Goal: Transaction & Acquisition: Purchase product/service

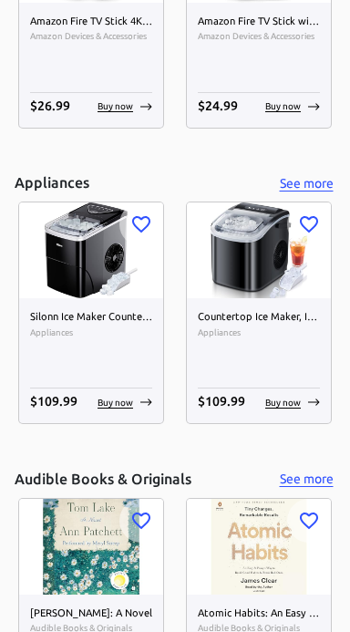
scroll to position [339, 0]
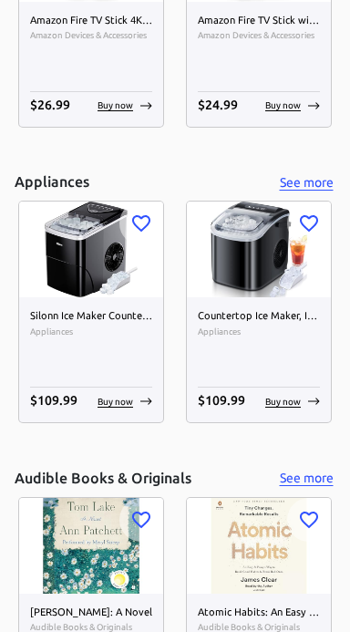
click at [259, 245] on img at bounding box center [259, 250] width 144 height 96
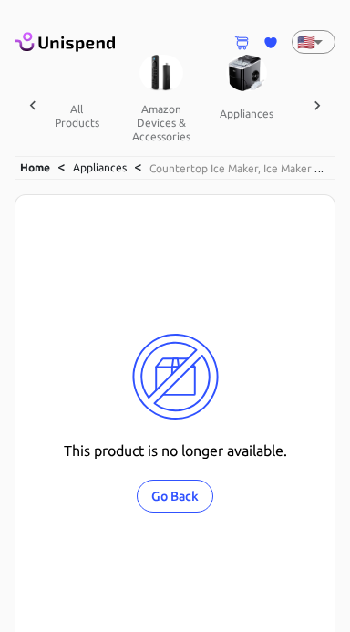
scroll to position [0, 25]
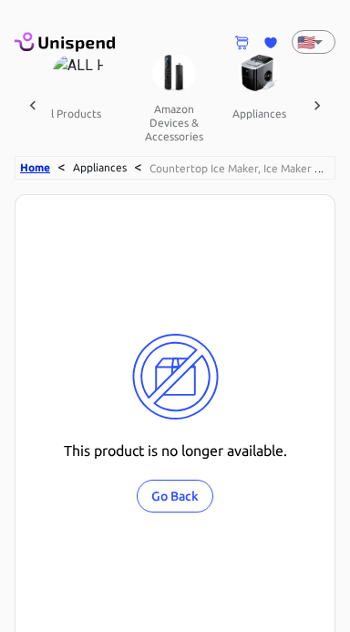
click at [44, 170] on link "Home" at bounding box center [35, 168] width 30 height 12
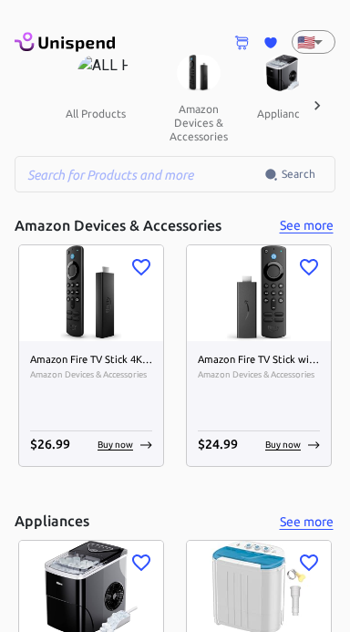
click at [82, 110] on button "all products" at bounding box center [95, 113] width 89 height 44
click at [153, 167] on input "text" at bounding box center [140, 174] width 250 height 37
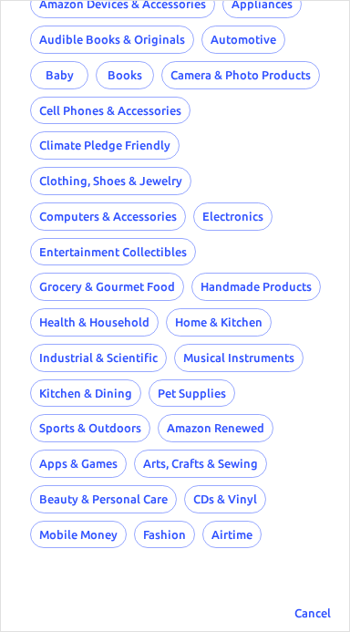
scroll to position [190, 0]
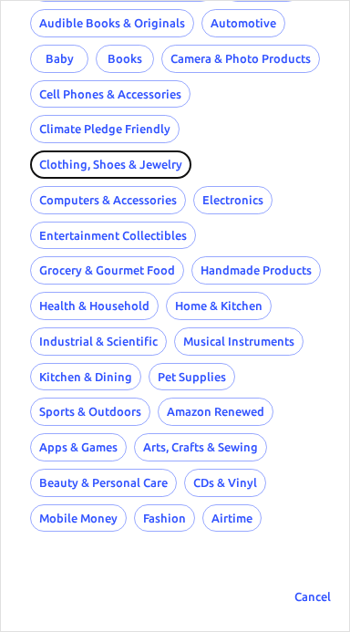
click at [149, 154] on button "Clothing, Shoes & Jewelry" at bounding box center [111, 165] width 162 height 28
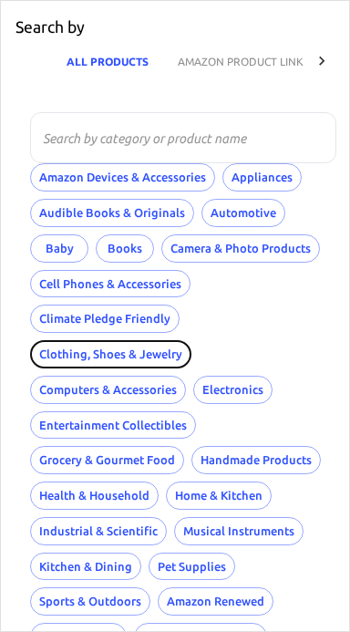
click at [123, 350] on button "Clothing, Shoes & Jewelry" at bounding box center [111, 354] width 162 height 28
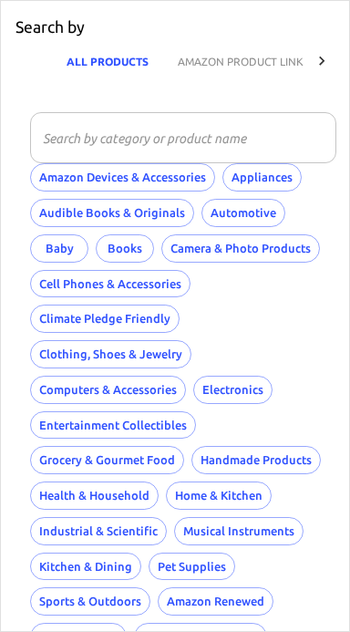
click at [186, 139] on input "text" at bounding box center [177, 137] width 294 height 51
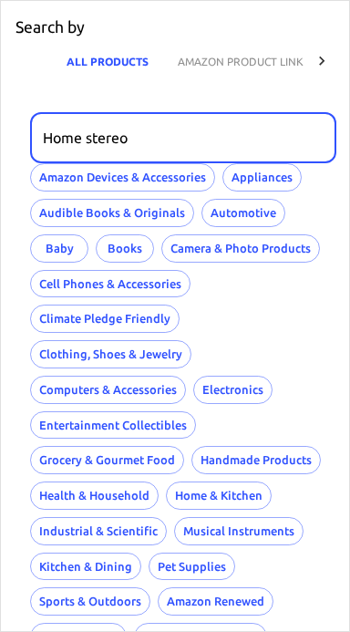
type input "Home stereo"
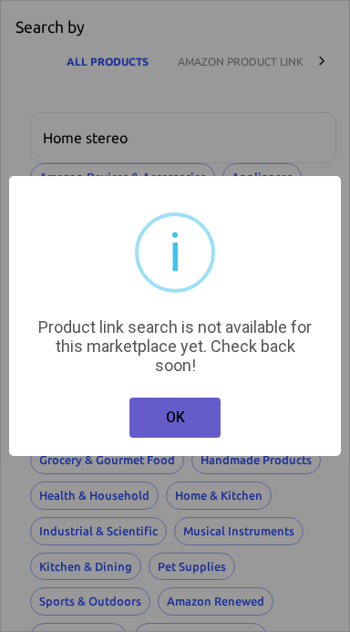
click at [168, 414] on button "OK" at bounding box center [175, 418] width 91 height 40
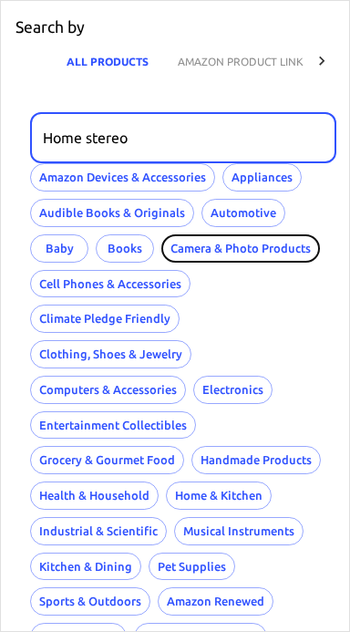
click at [306, 241] on button "Camera & Photo Products" at bounding box center [241, 249] width 159 height 28
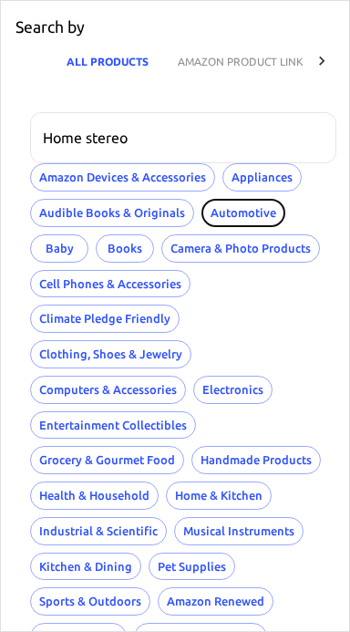
click at [245, 214] on button "Automotive" at bounding box center [244, 213] width 84 height 28
click at [277, 65] on button "AMAZON PRODUCT LINK" at bounding box center [240, 61] width 155 height 44
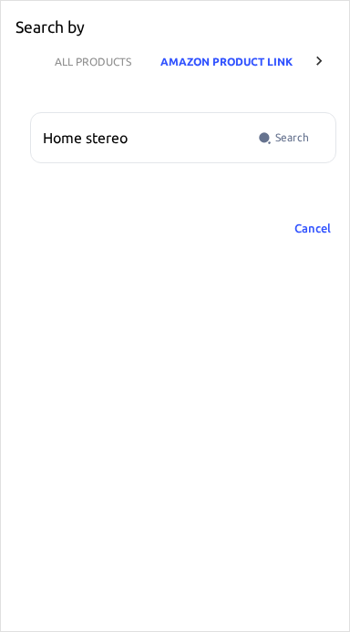
scroll to position [0, 18]
click at [179, 136] on input "Home stereo" at bounding box center [140, 137] width 221 height 51
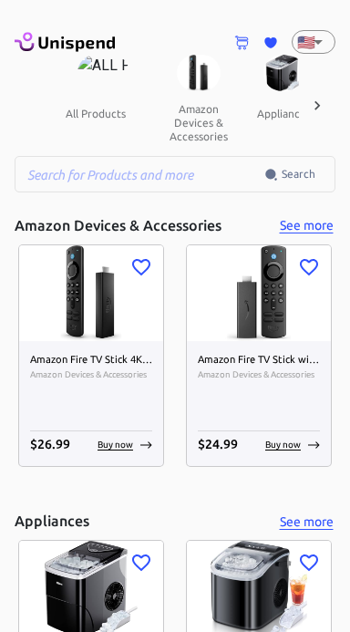
click at [308, 104] on icon at bounding box center [317, 106] width 18 height 18
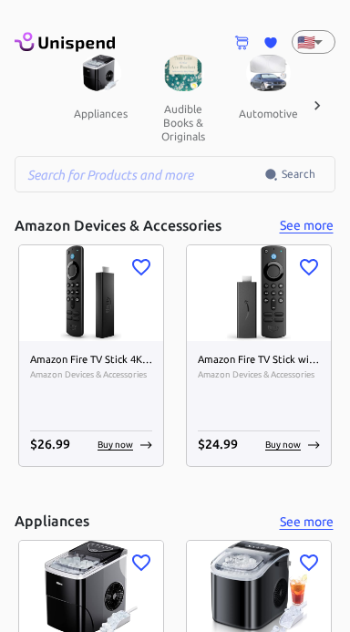
scroll to position [0, 190]
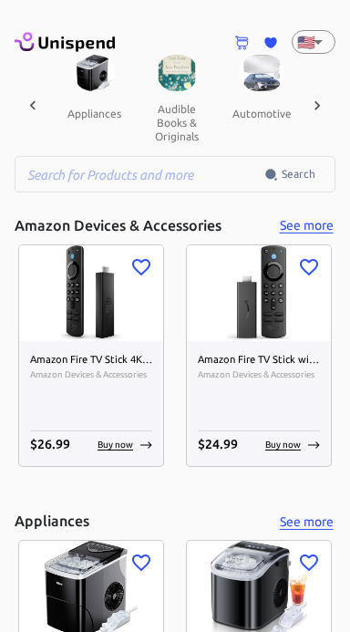
click at [318, 101] on icon at bounding box center [317, 106] width 18 height 18
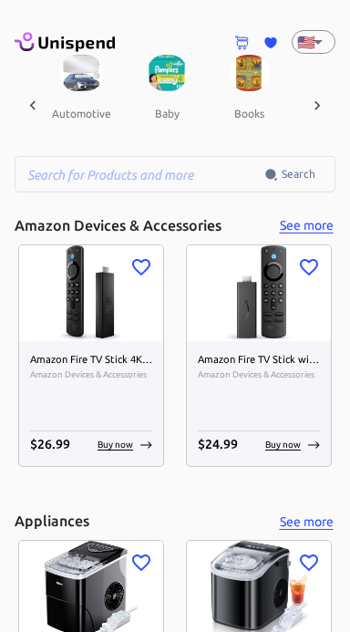
scroll to position [0, 380]
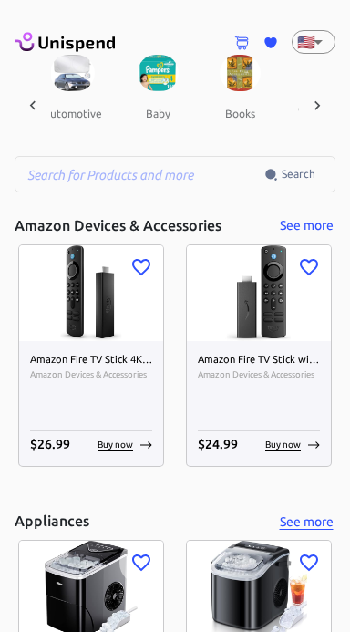
click at [306, 110] on div at bounding box center [317, 105] width 37 height 101
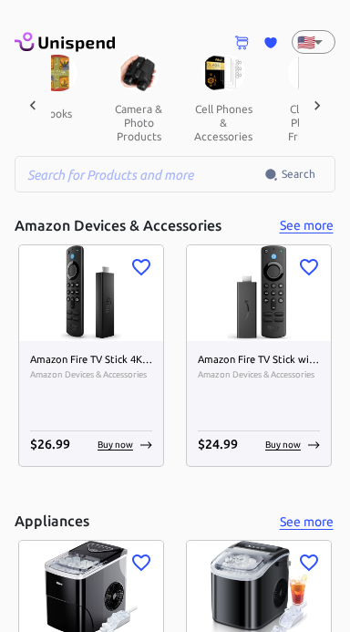
scroll to position [0, 569]
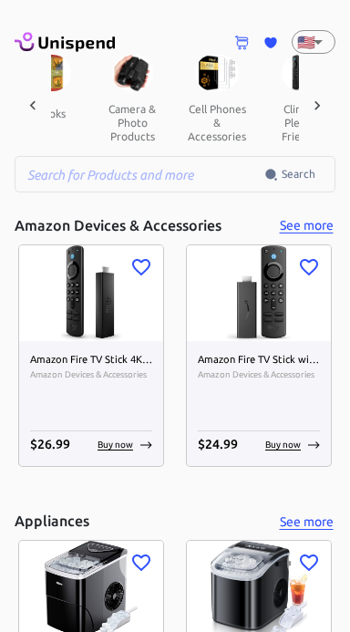
click at [320, 110] on icon at bounding box center [317, 106] width 18 height 18
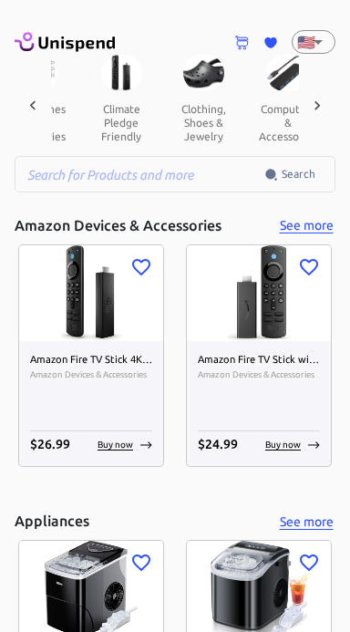
scroll to position [0, 759]
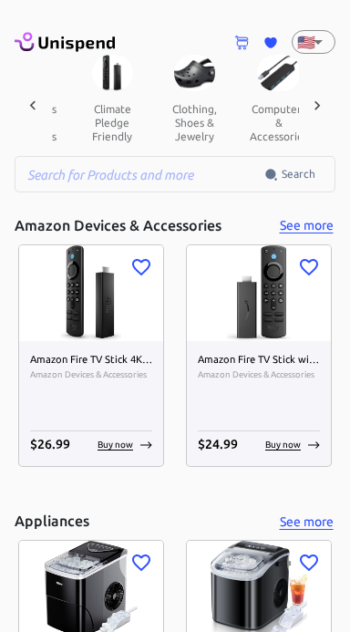
click at [325, 100] on icon at bounding box center [317, 106] width 18 height 18
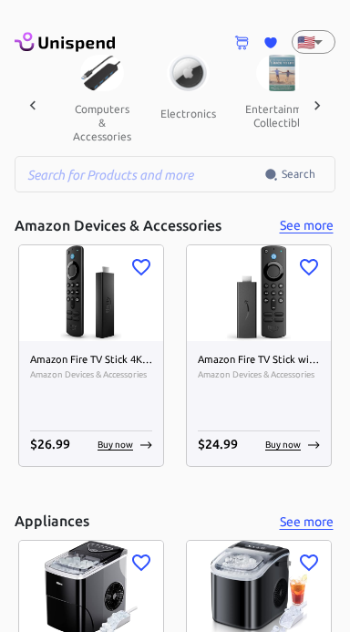
scroll to position [0, 949]
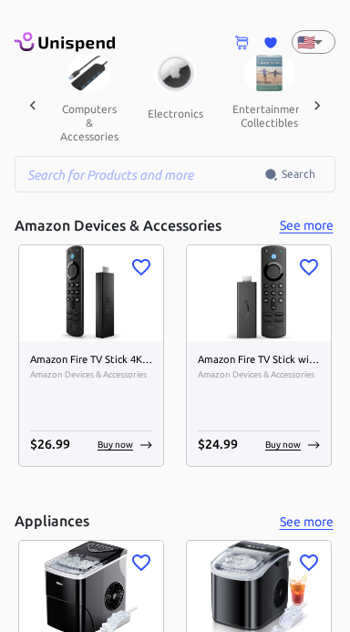
click at [323, 104] on icon at bounding box center [317, 106] width 18 height 18
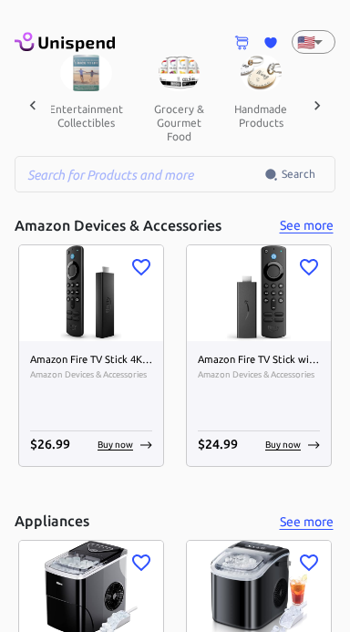
scroll to position [0, 1139]
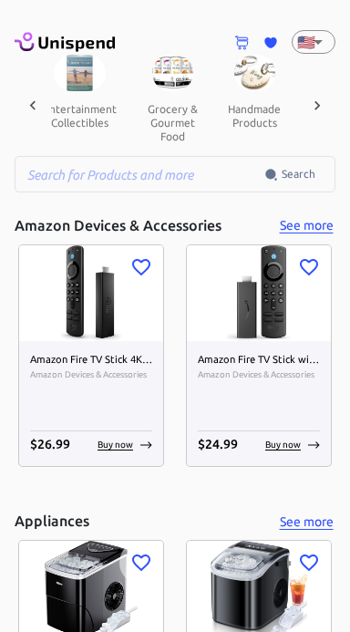
click at [162, 103] on button "grocery & gourmet food" at bounding box center [172, 122] width 82 height 63
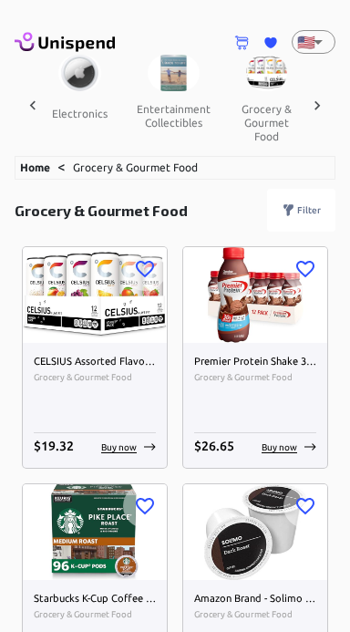
scroll to position [0, 1047]
click at [123, 448] on p "Buy now" at bounding box center [119, 448] width 36 height 14
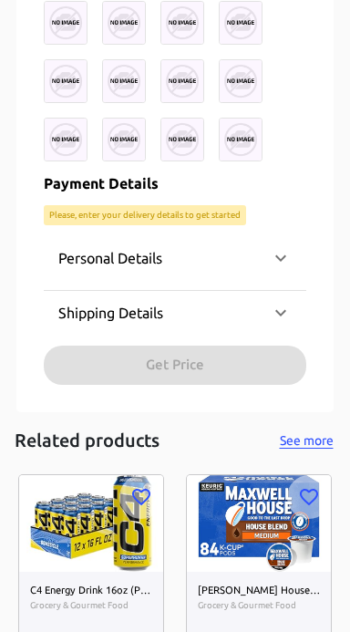
scroll to position [1073, 0]
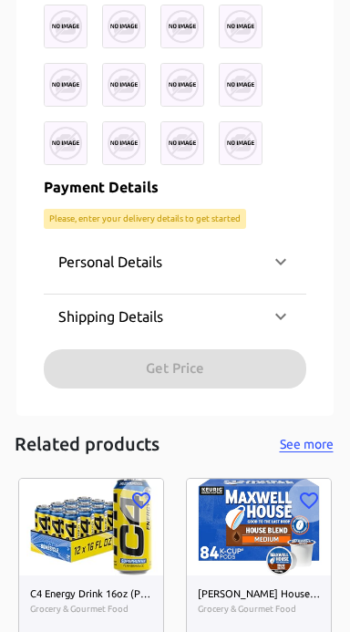
click at [284, 256] on icon at bounding box center [281, 262] width 22 height 22
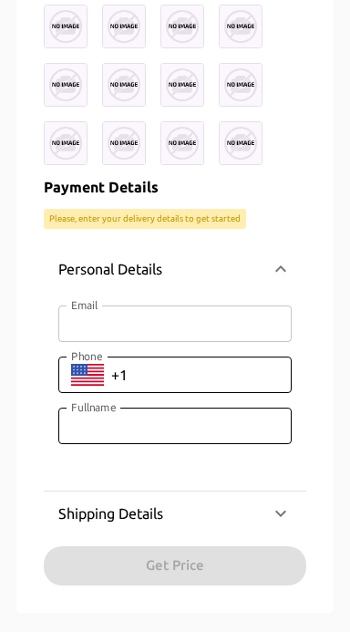
click at [231, 320] on input "Email" at bounding box center [175, 324] width 234 height 37
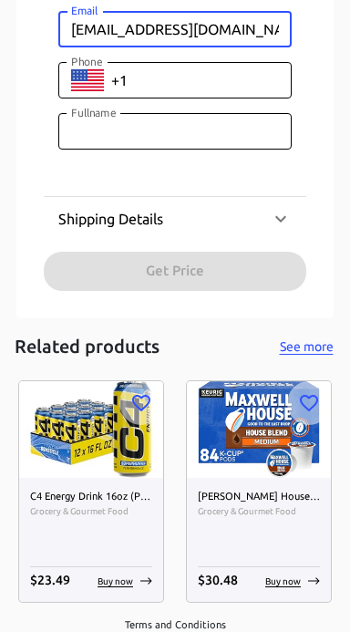
scroll to position [1371, 0]
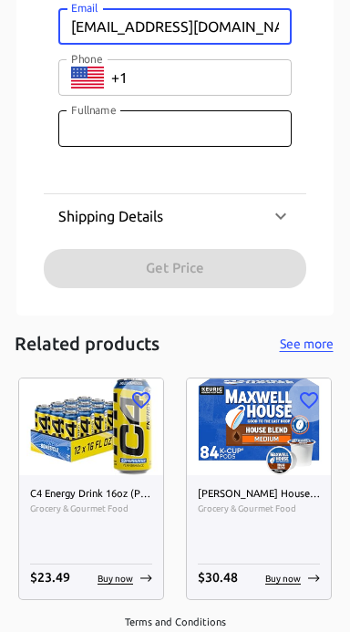
type input "[EMAIL_ADDRESS][DOMAIN_NAME]"
click at [198, 71] on input "Phone" at bounding box center [201, 77] width 181 height 37
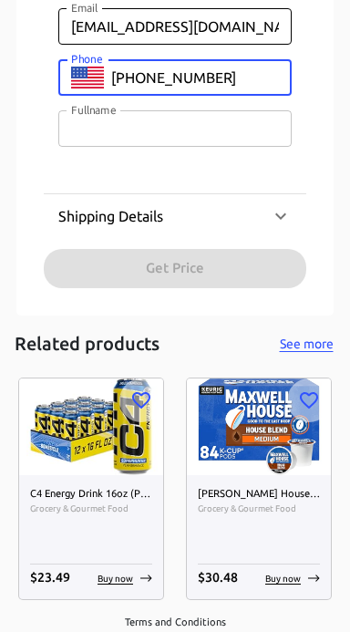
type input "[PHONE_NUMBER]"
click at [204, 128] on input "Fullname" at bounding box center [175, 128] width 234 height 37
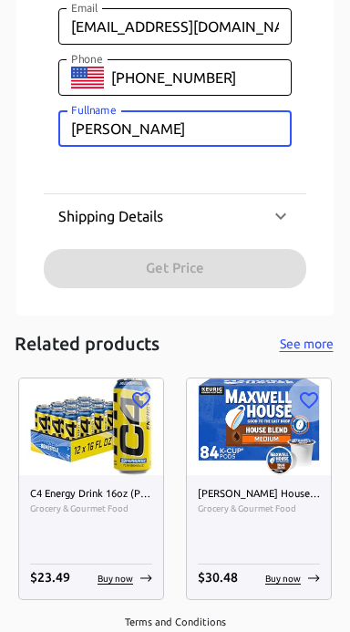
type input "[PERSON_NAME]"
click at [281, 213] on icon at bounding box center [281, 216] width 22 height 22
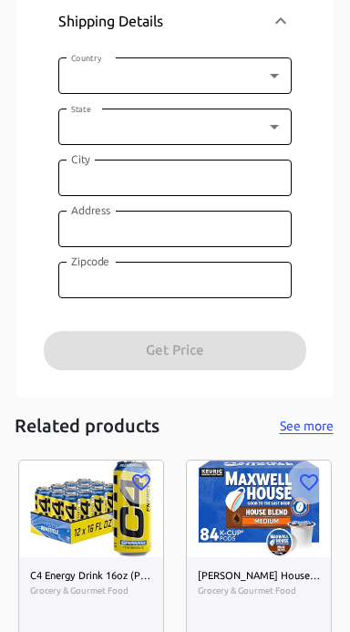
scroll to position [1555, 0]
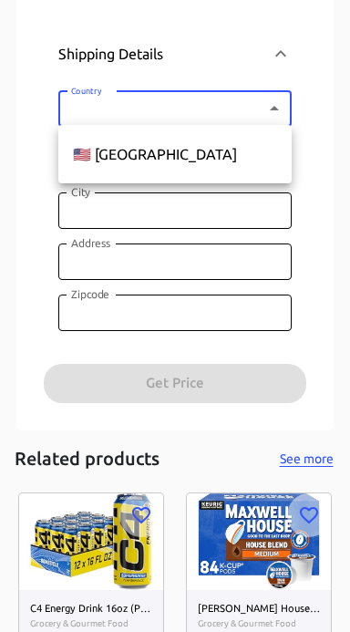
click at [180, 152] on li "🇺🇸 [GEOGRAPHIC_DATA]" at bounding box center [175, 154] width 234 height 44
type input "US"
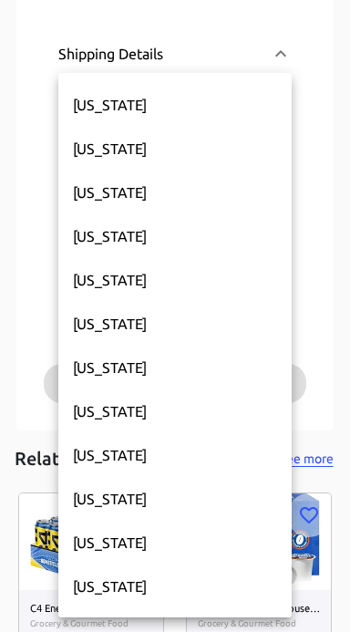
scroll to position [750, 0]
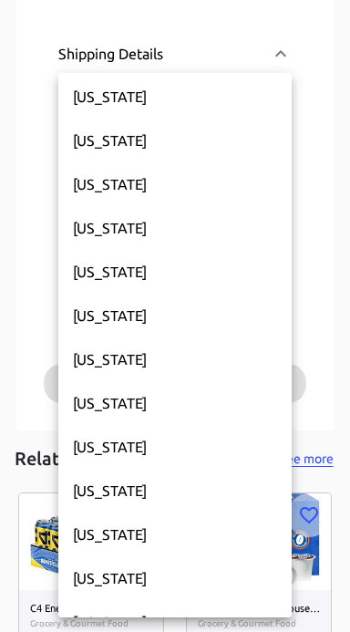
click at [156, 445] on li "[US_STATE]" at bounding box center [175, 447] width 234 height 44
type input "MO"
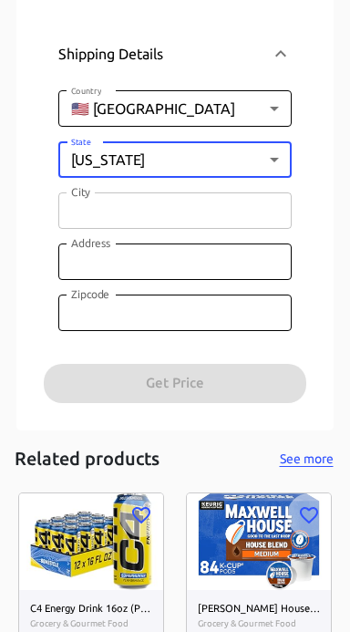
click at [191, 201] on input "City" at bounding box center [175, 211] width 234 height 37
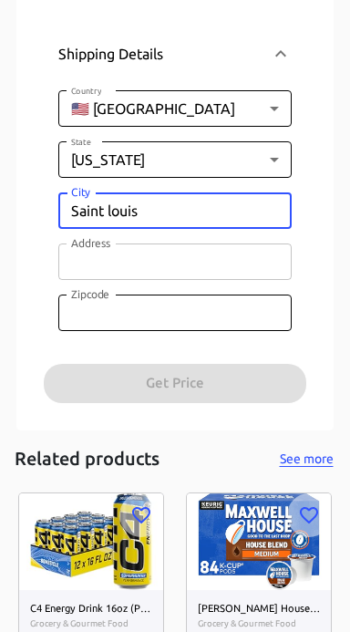
type input "Saint louis"
click at [168, 260] on input "Address" at bounding box center [175, 262] width 234 height 37
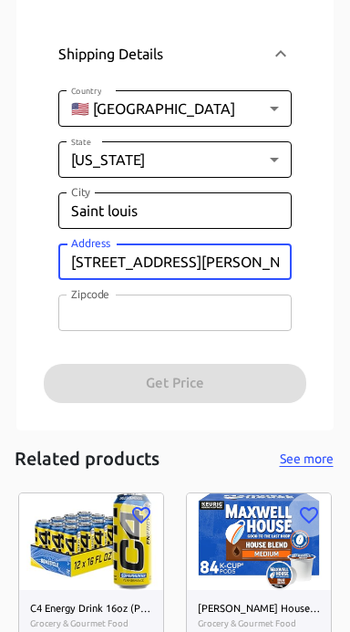
type input "[STREET_ADDRESS][PERSON_NAME]"
click at [149, 309] on input "Zipcode" at bounding box center [175, 313] width 234 height 37
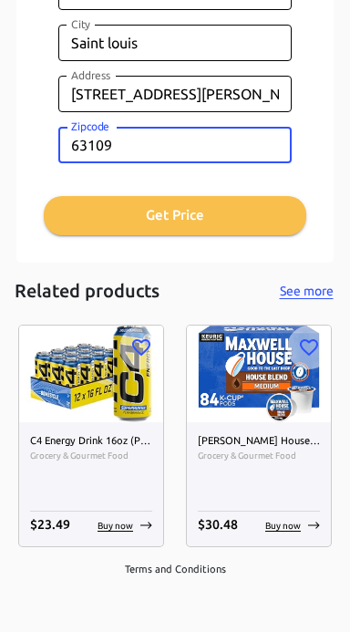
scroll to position [1724, 0]
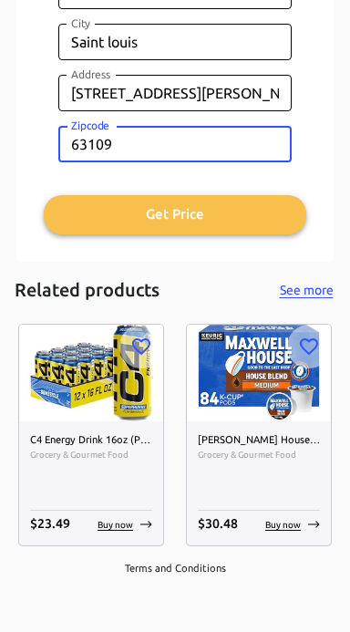
type input "63109"
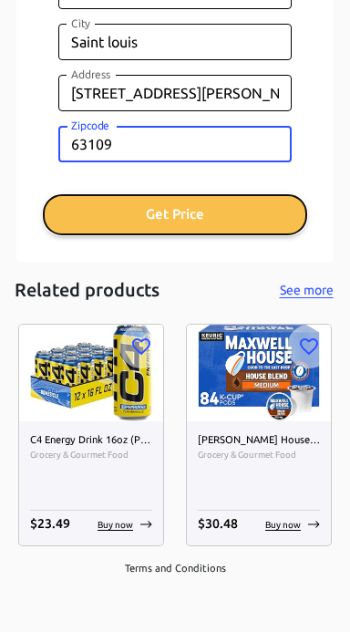
click at [245, 214] on button "Get Price" at bounding box center [175, 214] width 263 height 38
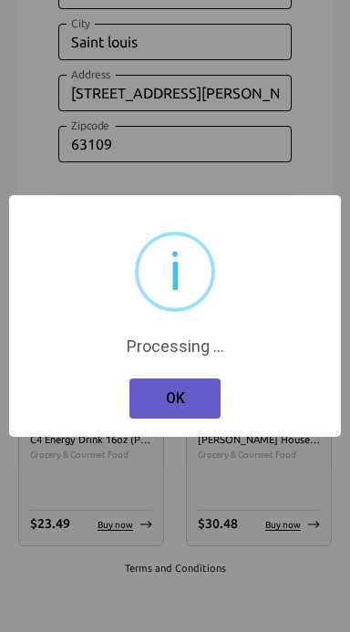
click at [184, 395] on button "OK" at bounding box center [175, 399] width 91 height 40
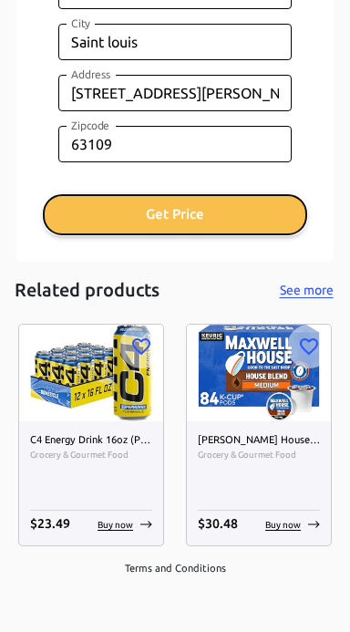
click at [261, 214] on button "Get Price" at bounding box center [175, 214] width 263 height 38
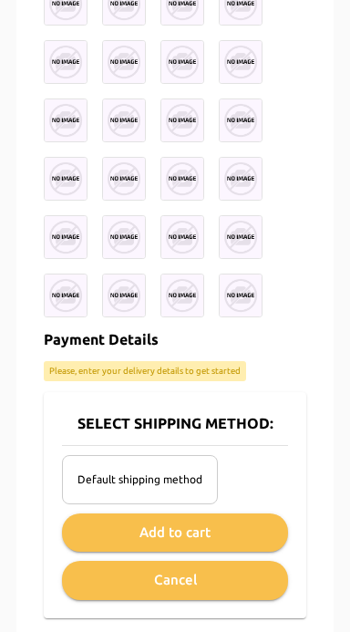
scroll to position [928, 0]
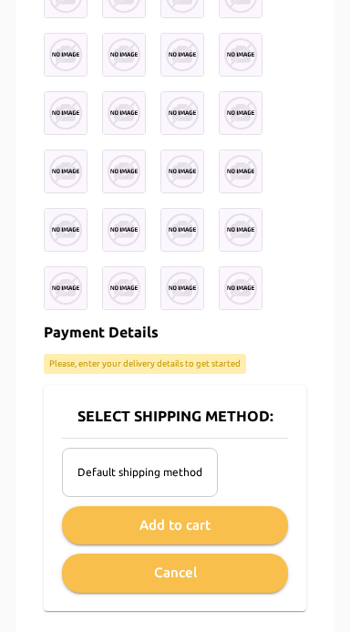
click at [181, 455] on div "Default shipping method" at bounding box center [140, 472] width 156 height 49
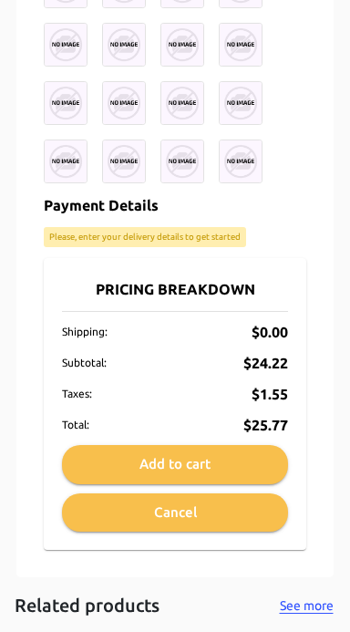
scroll to position [1057, 0]
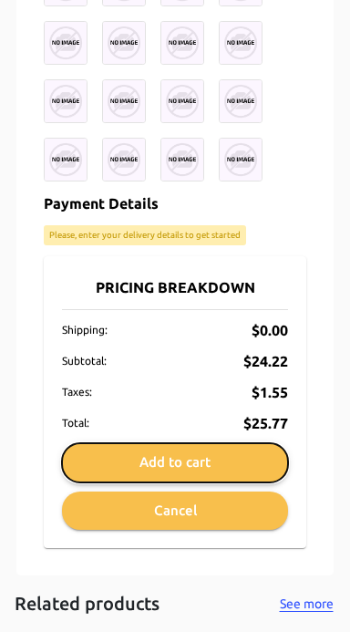
click at [220, 455] on button "Add to cart" at bounding box center [175, 463] width 226 height 38
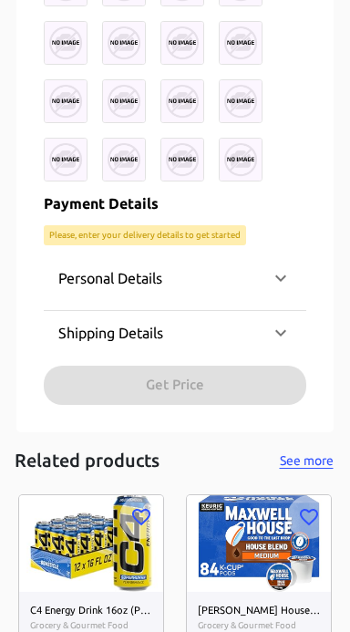
click at [296, 604] on button "View Cart" at bounding box center [263, 596] width 66 height 19
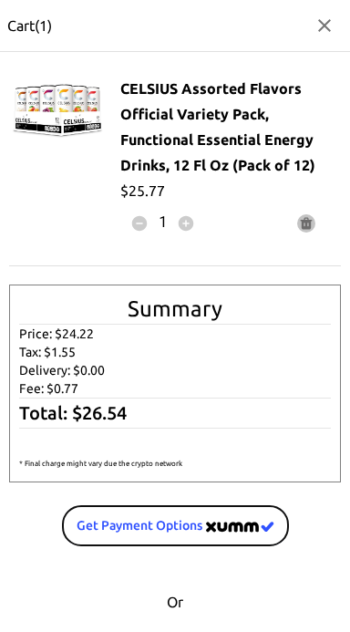
click at [172, 519] on span "Get Payment options" at bounding box center [176, 526] width 198 height 23
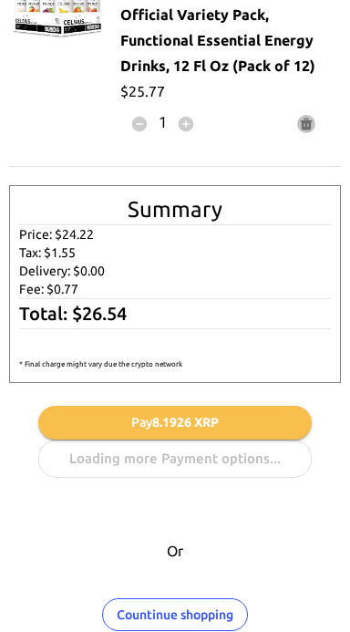
scroll to position [123, 0]
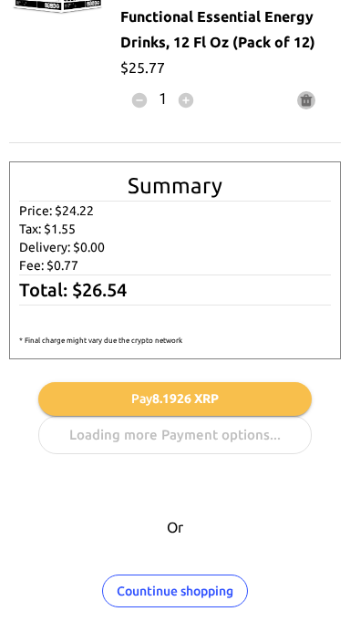
click at [275, 427] on div "Pay 8.1926 XRP Loading more Payment options..." at bounding box center [175, 418] width 274 height 72
click at [270, 426] on div "Pay 8.1926 XRP Loading more Payment options..." at bounding box center [175, 418] width 274 height 72
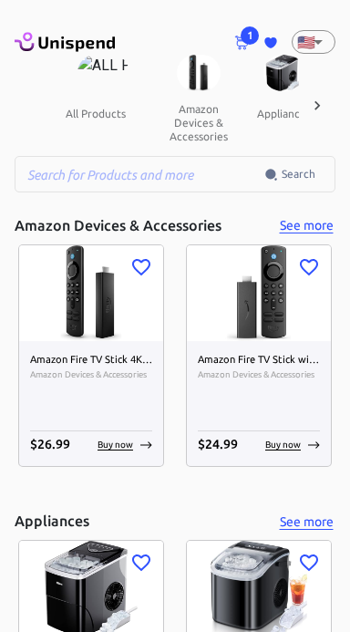
click at [321, 99] on icon at bounding box center [317, 106] width 18 height 18
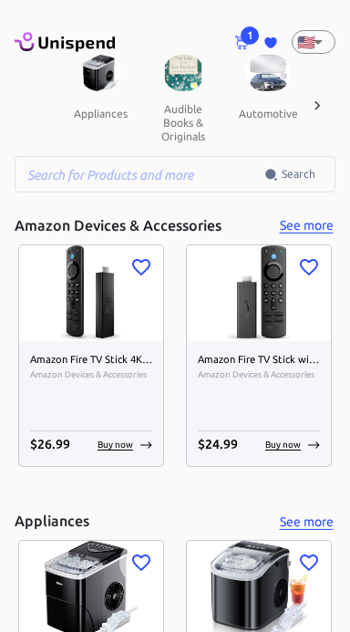
scroll to position [0, 190]
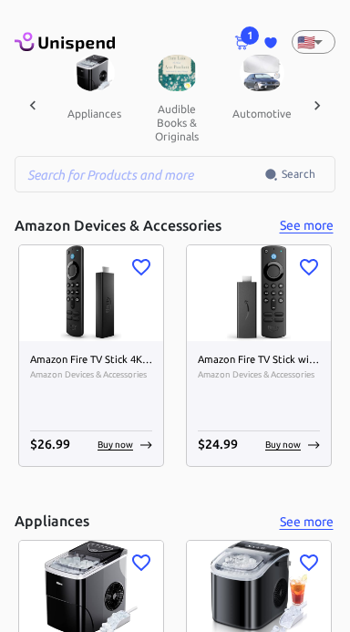
click at [241, 31] on span "1" at bounding box center [250, 35] width 18 height 18
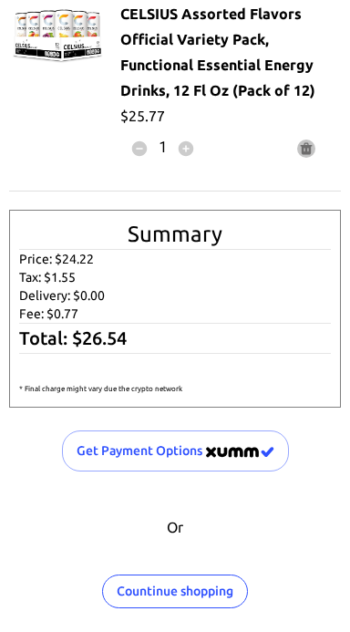
scroll to position [0, 0]
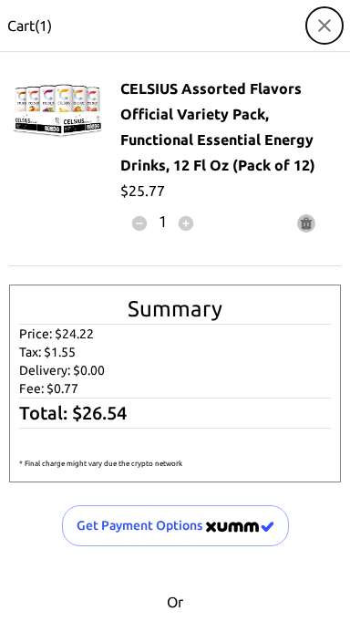
click at [318, 31] on icon "button" at bounding box center [325, 26] width 22 height 22
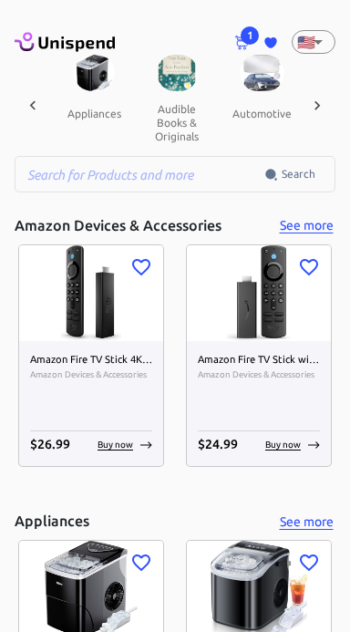
click at [250, 36] on span "1" at bounding box center [250, 35] width 18 height 18
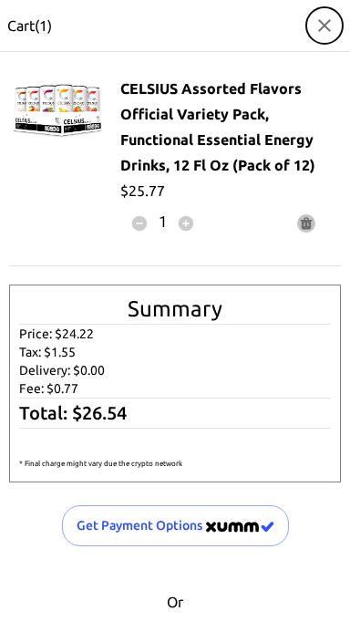
click at [323, 25] on icon "button" at bounding box center [324, 25] width 13 height 13
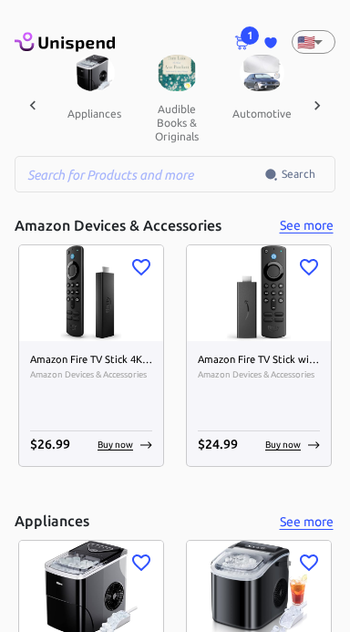
click at [250, 36] on span "1" at bounding box center [250, 35] width 18 height 18
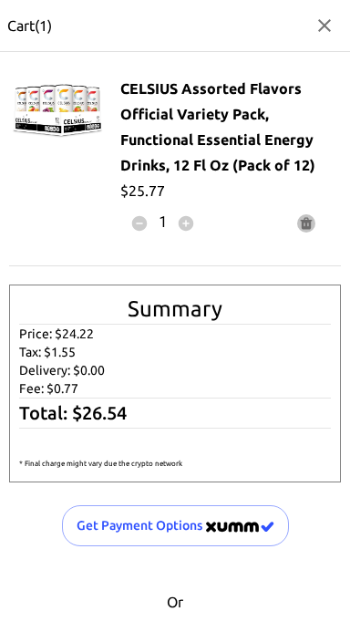
click at [28, 27] on p "Cart( 1 )" at bounding box center [29, 26] width 45 height 22
click at [191, 226] on icon "button" at bounding box center [187, 224] width 16 height 16
click at [138, 224] on icon "button" at bounding box center [140, 224] width 16 height 16
click at [151, 221] on button "button" at bounding box center [139, 223] width 38 height 38
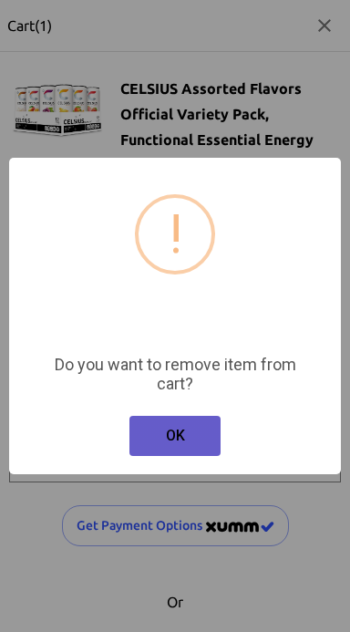
click at [187, 444] on button "OK" at bounding box center [175, 436] width 91 height 40
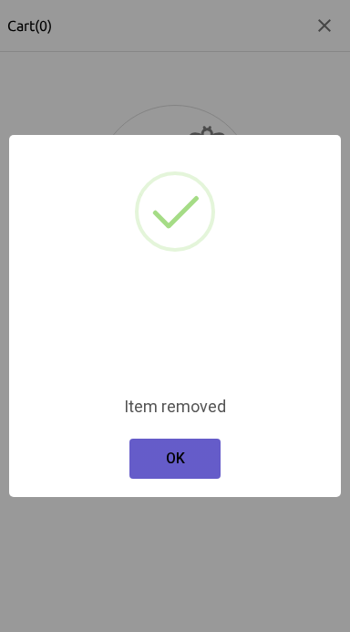
click at [183, 471] on button "OK" at bounding box center [175, 459] width 91 height 40
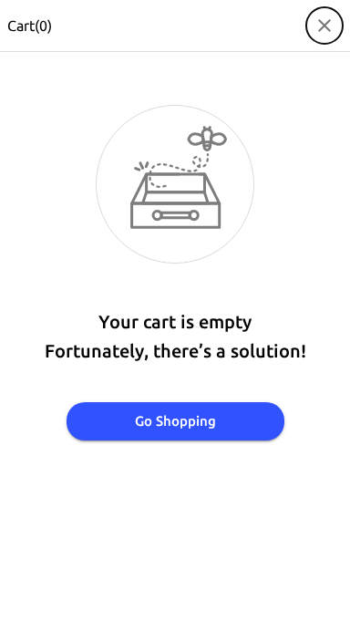
click at [328, 19] on icon "button" at bounding box center [325, 26] width 22 height 22
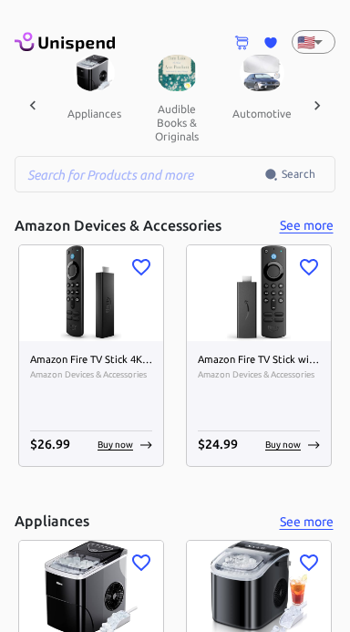
click at [322, 111] on icon at bounding box center [317, 106] width 18 height 18
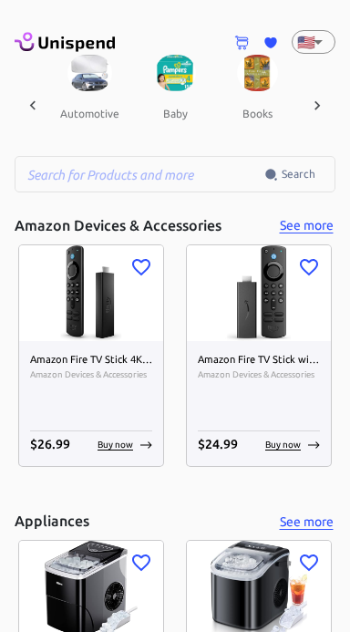
scroll to position [0, 380]
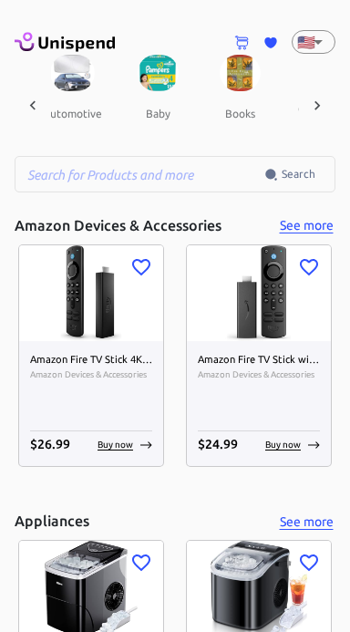
click at [323, 101] on icon at bounding box center [317, 106] width 18 height 18
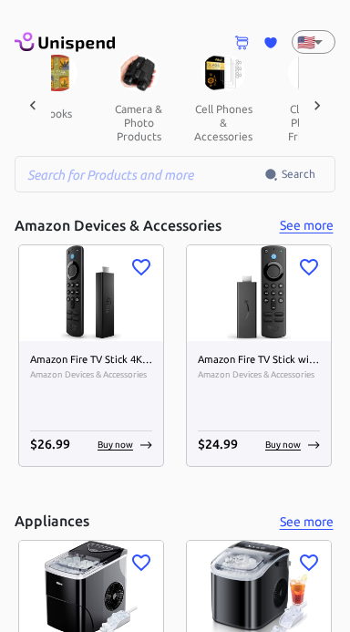
scroll to position [0, 569]
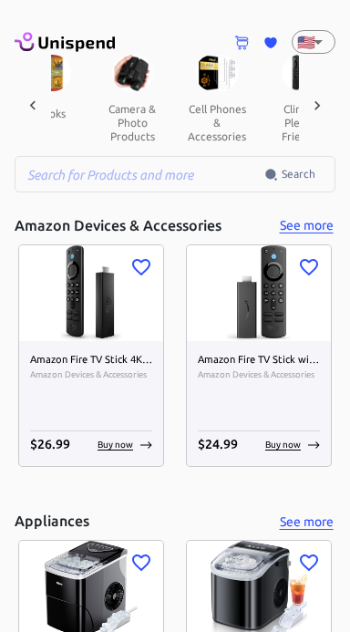
click at [321, 109] on icon at bounding box center [317, 106] width 18 height 18
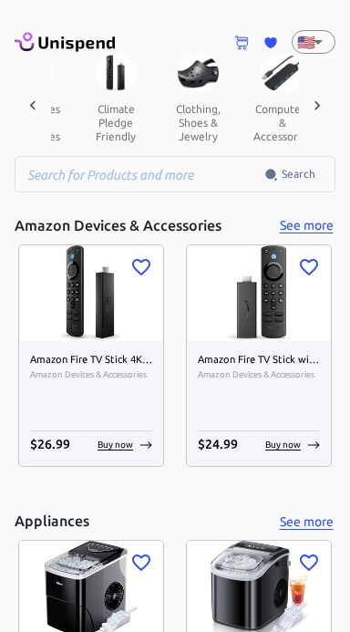
scroll to position [0, 759]
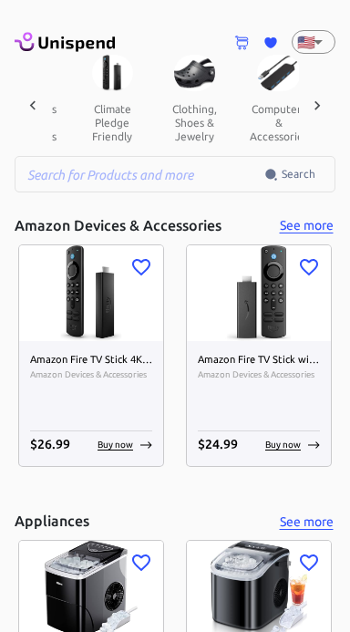
click at [318, 104] on icon at bounding box center [317, 106] width 18 height 18
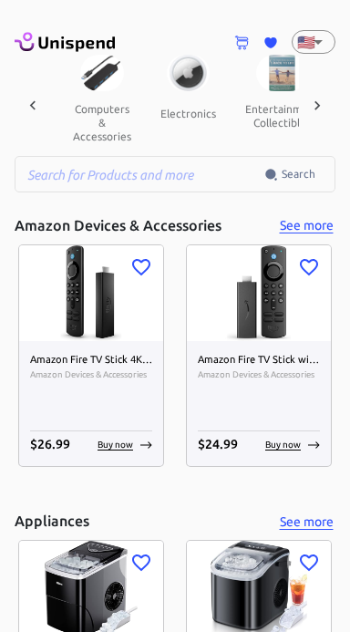
scroll to position [0, 949]
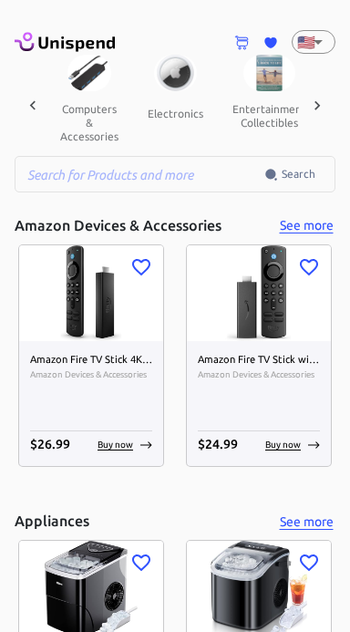
click at [319, 110] on icon at bounding box center [317, 106] width 18 height 18
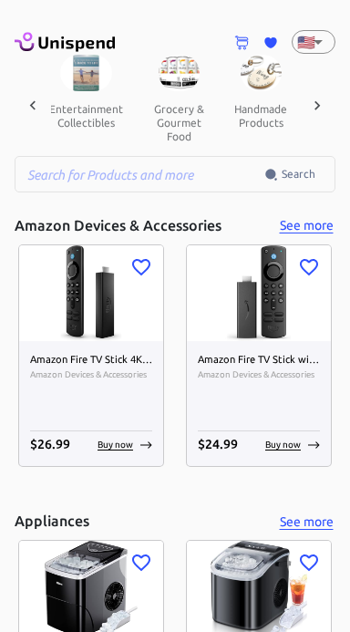
scroll to position [0, 1139]
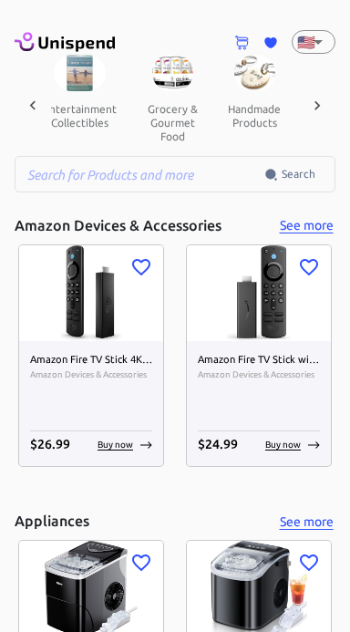
click at [328, 100] on div at bounding box center [317, 105] width 37 height 101
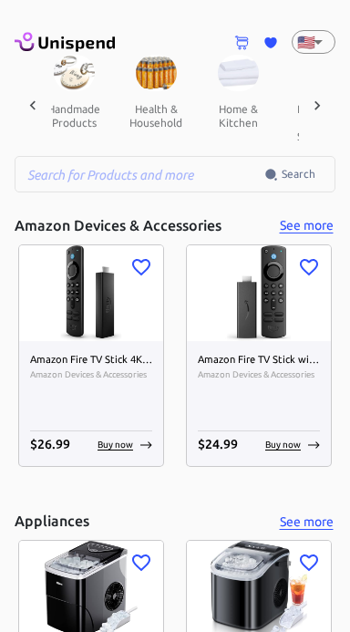
scroll to position [0, 1329]
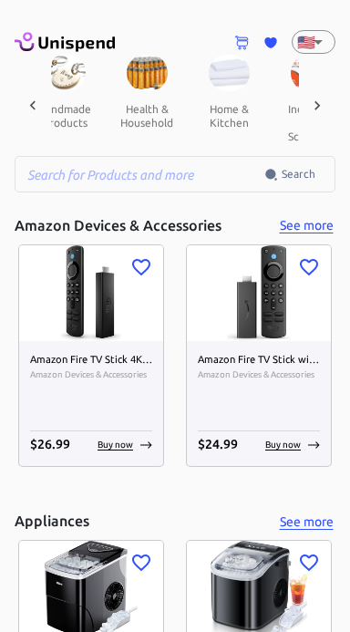
click at [325, 103] on icon at bounding box center [317, 106] width 18 height 18
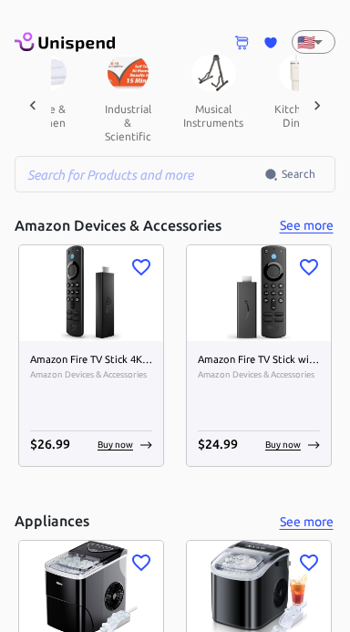
scroll to position [0, 1519]
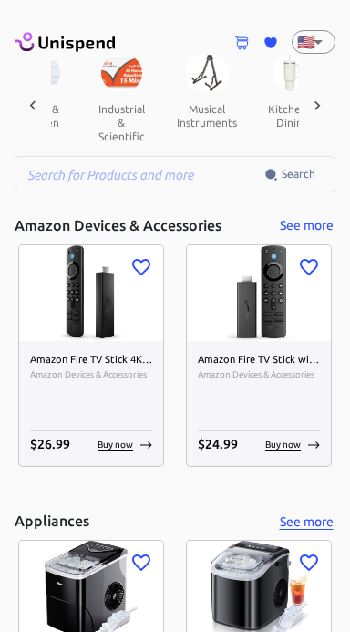
click at [325, 104] on icon at bounding box center [317, 106] width 18 height 18
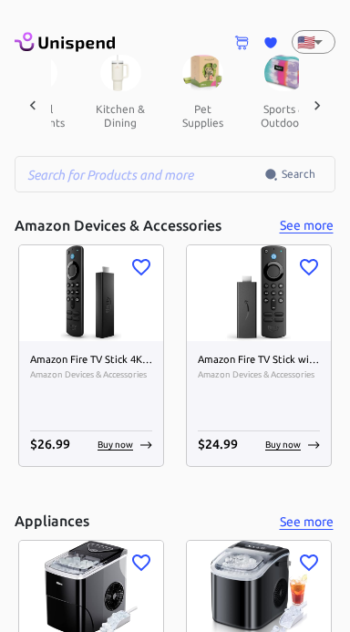
scroll to position [0, 1708]
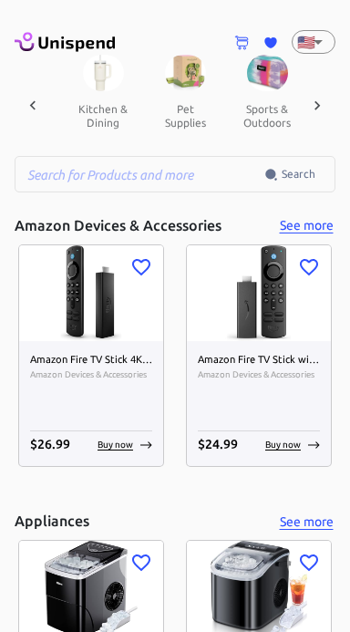
click at [318, 110] on icon at bounding box center [317, 106] width 18 height 18
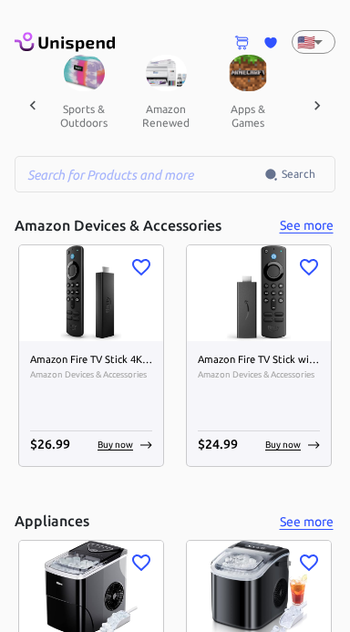
scroll to position [0, 1898]
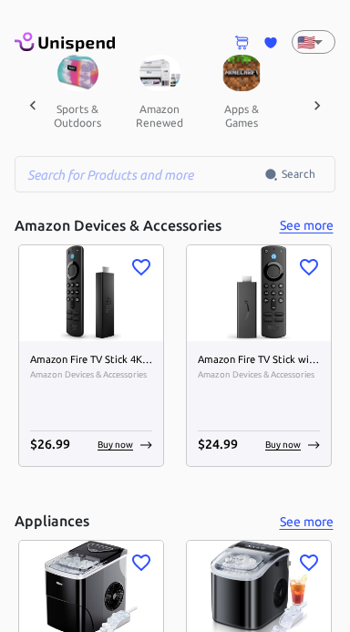
click at [318, 109] on icon at bounding box center [317, 106] width 18 height 18
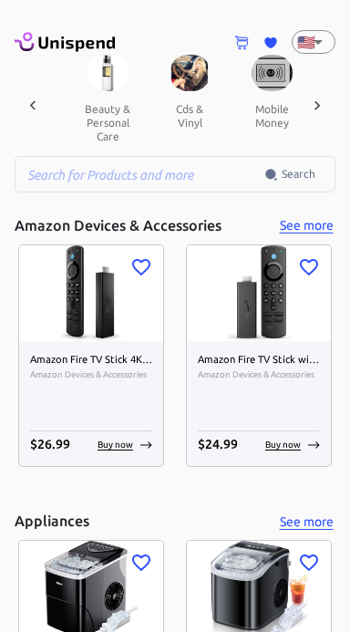
scroll to position [0, 2468]
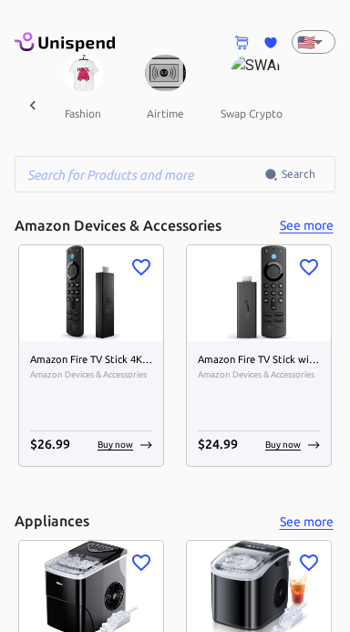
click at [260, 115] on button "swap crypto" at bounding box center [251, 113] width 91 height 44
